Goal: Task Accomplishment & Management: Manage account settings

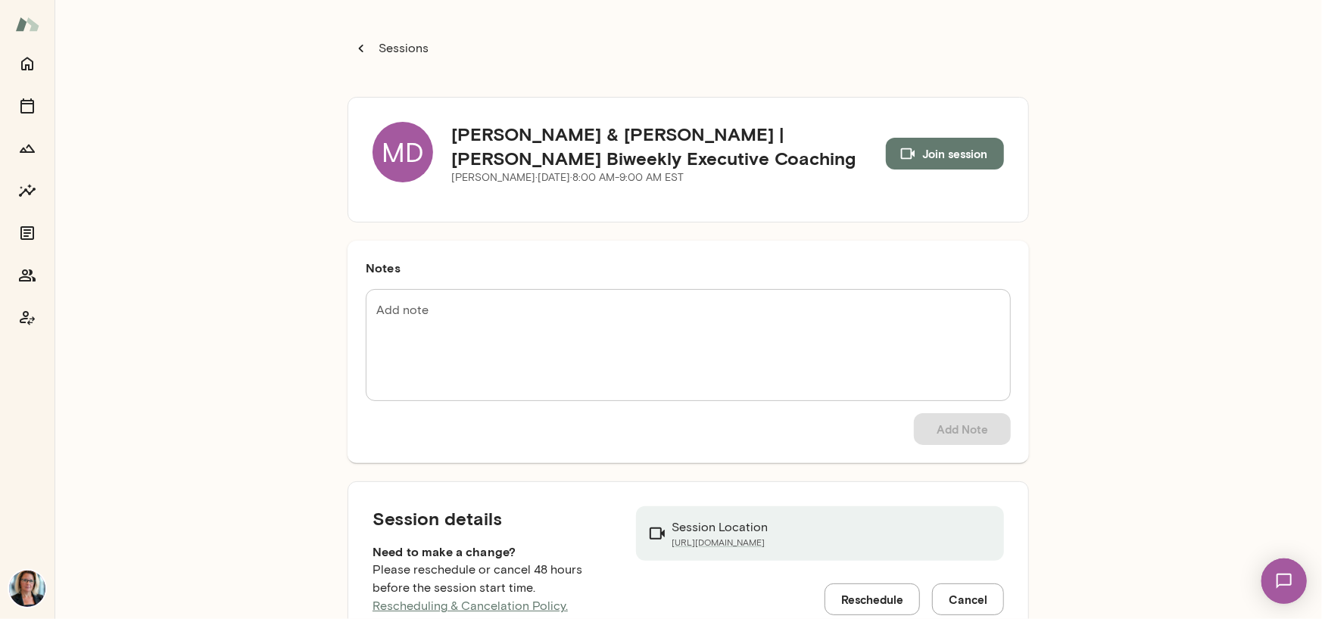
click at [413, 152] on div "MD" at bounding box center [403, 152] width 61 height 61
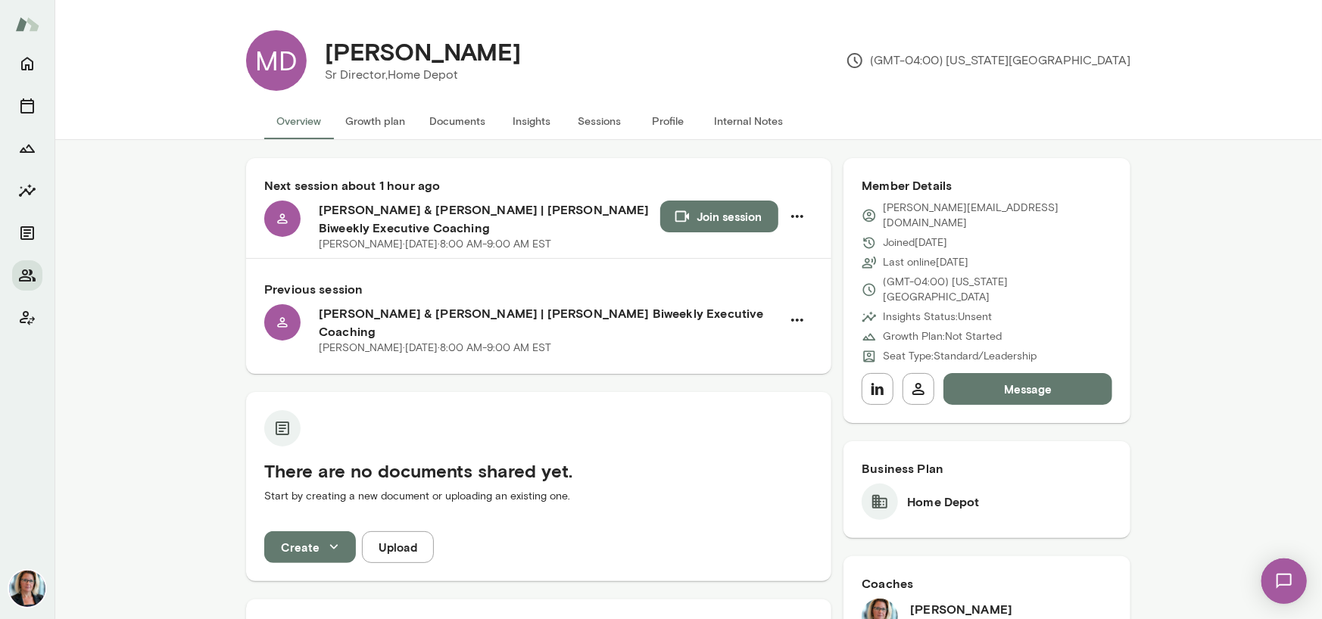
click at [588, 127] on button "Sessions" at bounding box center [600, 121] width 68 height 36
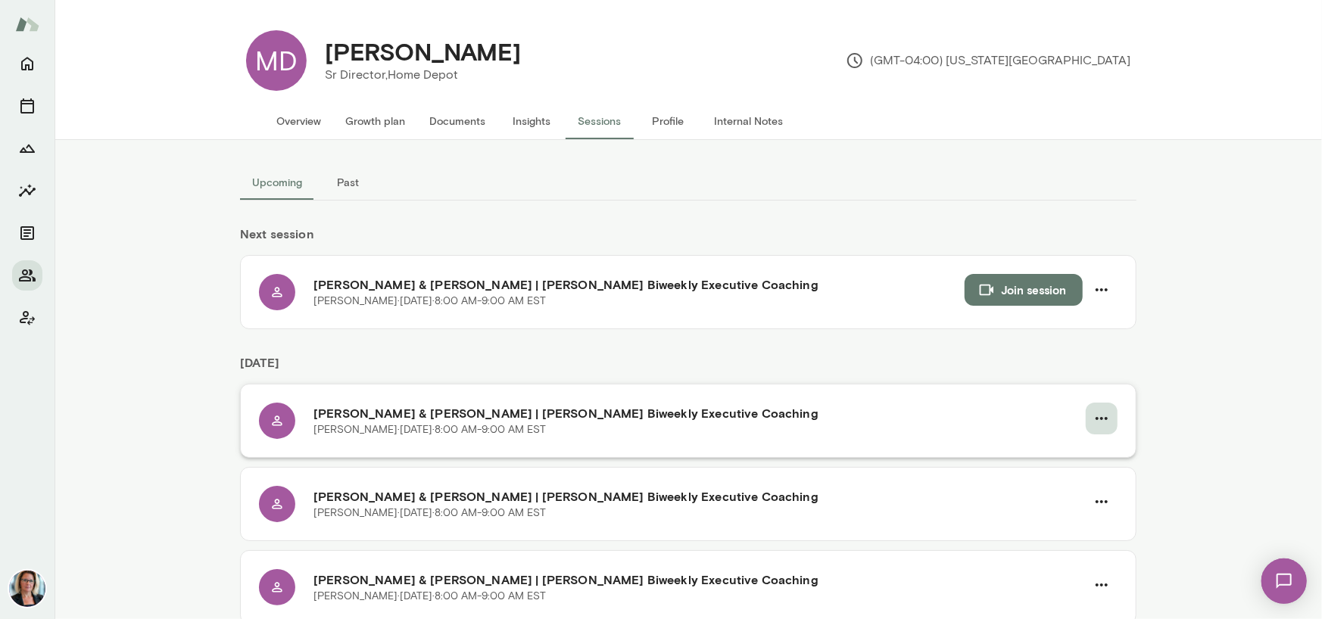
click at [1093, 419] on icon "button" at bounding box center [1102, 419] width 18 height 18
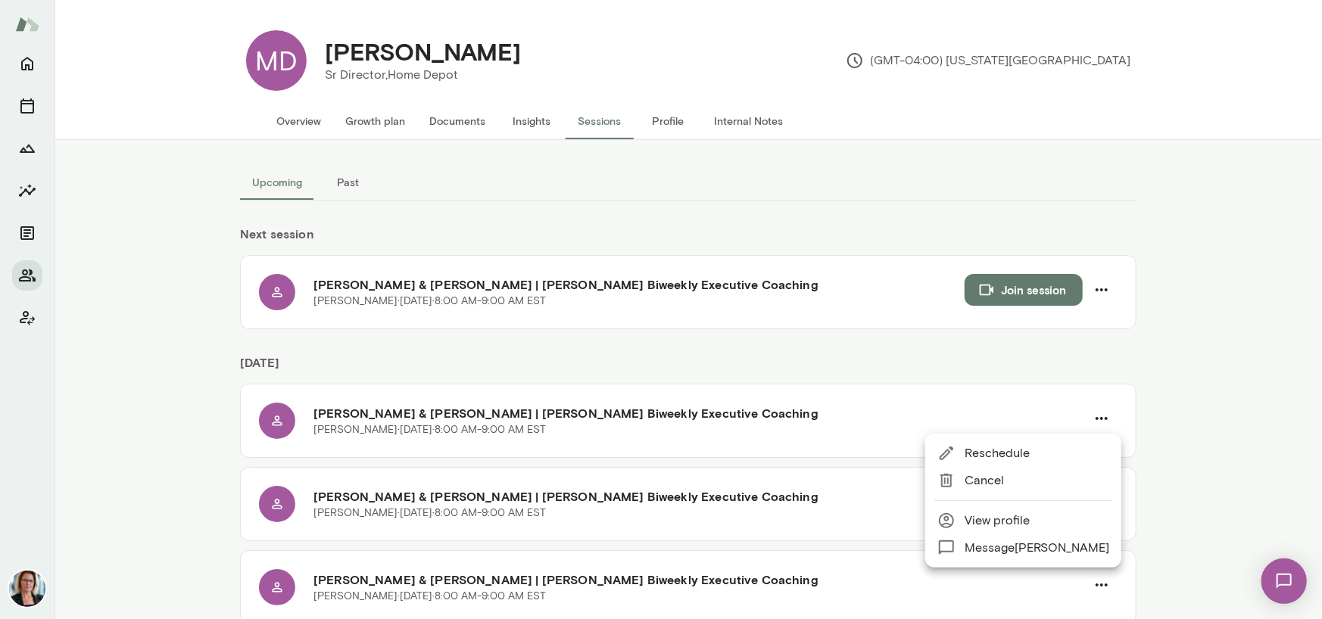
click at [1005, 451] on span "Reschedule" at bounding box center [1037, 453] width 145 height 18
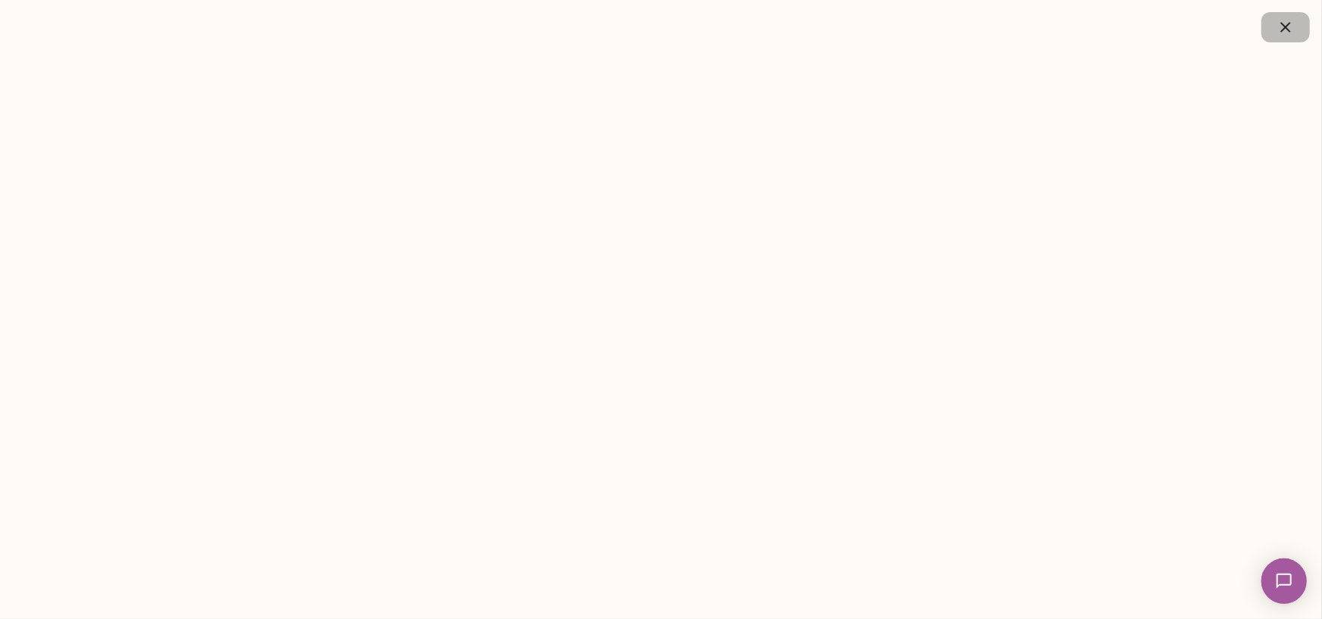
click at [1285, 34] on icon "button" at bounding box center [1286, 27] width 18 height 18
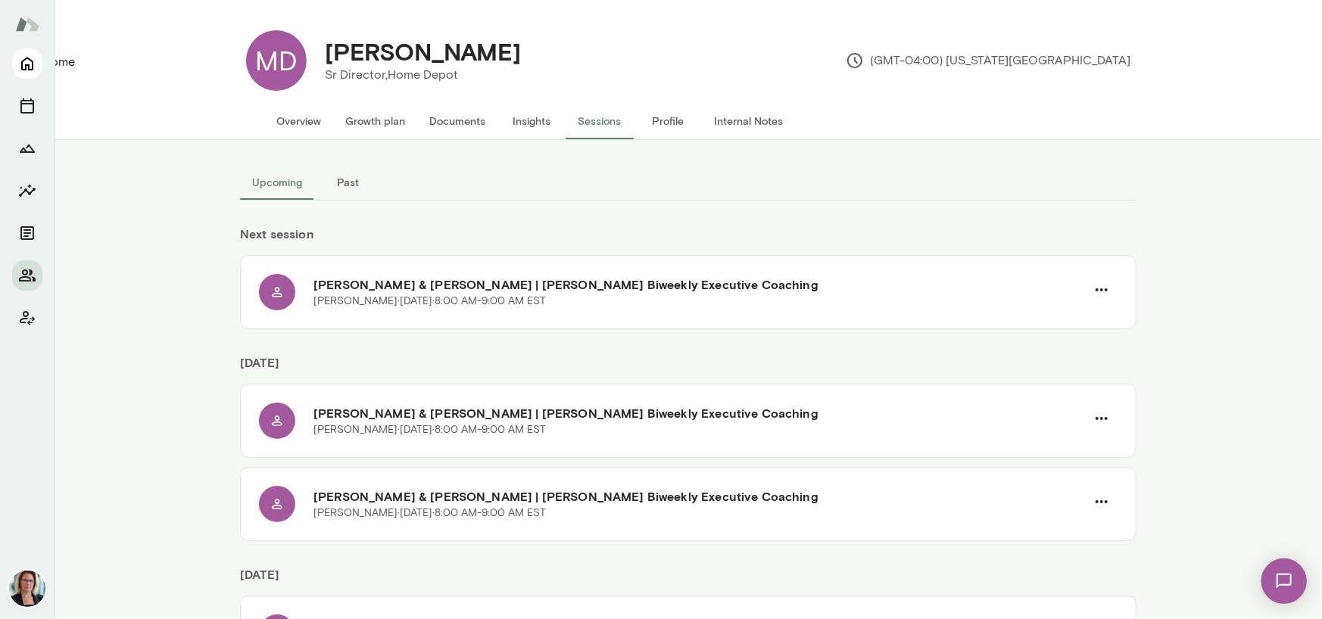
click at [30, 67] on icon "Home" at bounding box center [27, 64] width 18 height 18
